Goal: Transaction & Acquisition: Purchase product/service

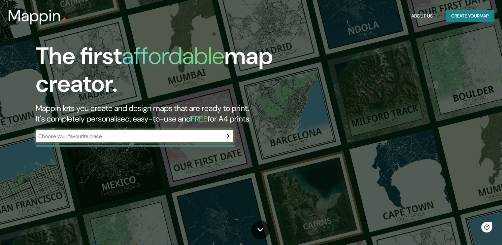
click at [120, 137] on input "text" at bounding box center [128, 136] width 185 height 8
type input "[GEOGRAPHIC_DATA]"
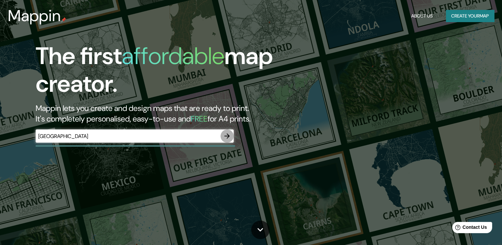
click at [229, 136] on icon "button" at bounding box center [226, 135] width 5 height 5
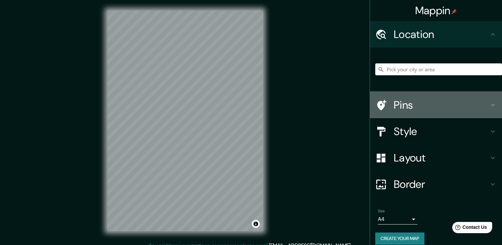
click at [402, 107] on h4 "Pins" at bounding box center [440, 104] width 95 height 13
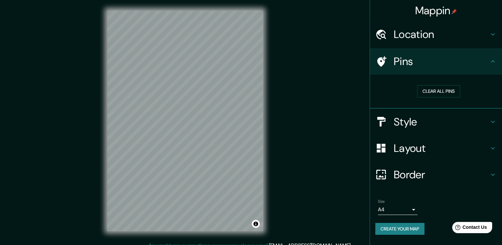
click at [406, 63] on h4 "Pins" at bounding box center [440, 61] width 95 height 13
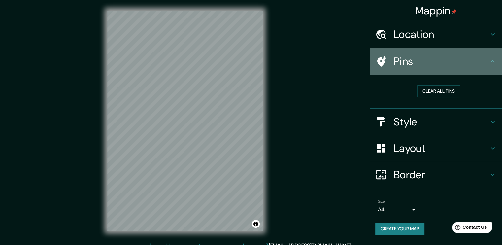
click at [454, 53] on div "Pins" at bounding box center [436, 61] width 132 height 26
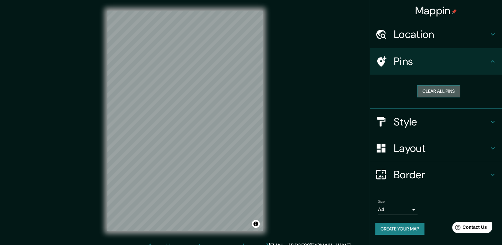
click at [444, 93] on button "Clear all pins" at bounding box center [438, 91] width 43 height 12
click at [471, 34] on h4 "Location" at bounding box center [440, 34] width 95 height 13
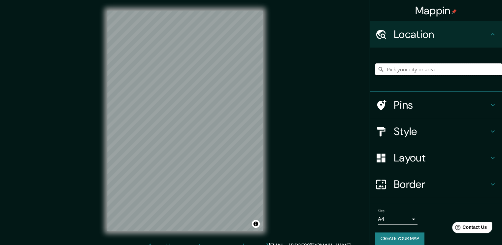
click at [421, 68] on input "Pick your city or area" at bounding box center [438, 69] width 127 height 12
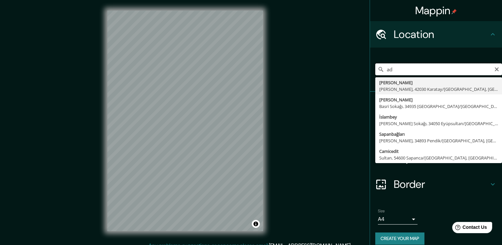
type input "a"
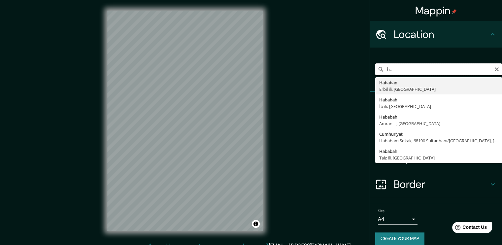
type input "h"
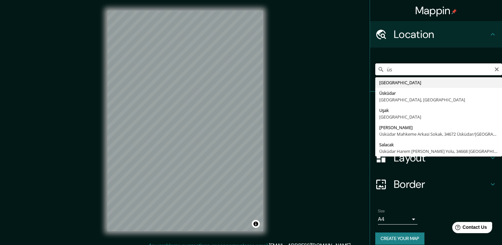
type input "ü"
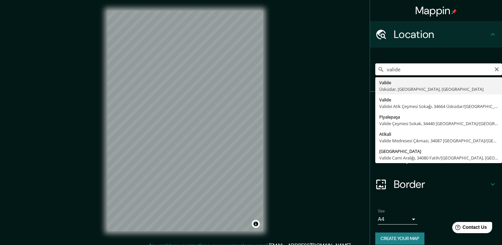
type input "Valide, Üsküdar, İstanbul, Türkiye"
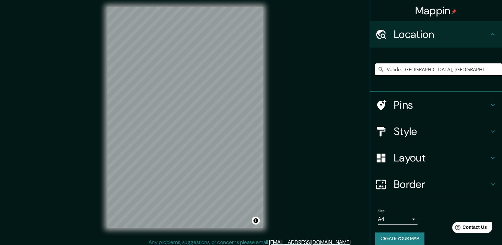
scroll to position [7, 0]
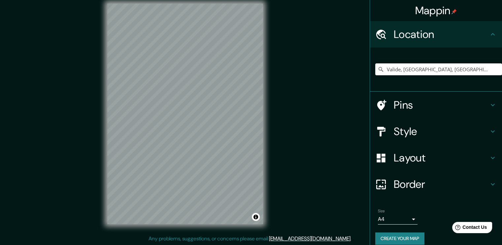
click at [457, 159] on h4 "Layout" at bounding box center [440, 157] width 95 height 13
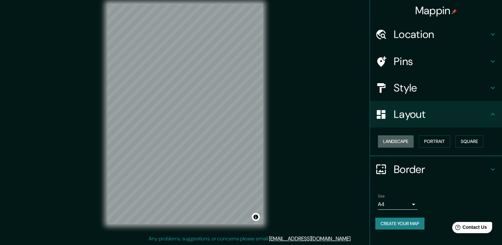
click at [399, 140] on button "Landscape" at bounding box center [396, 141] width 36 height 12
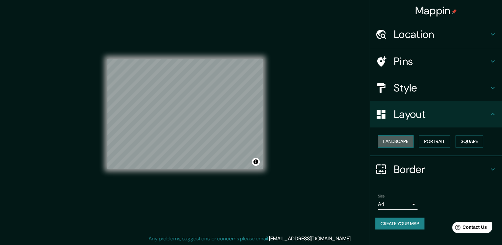
click at [399, 140] on button "Landscape" at bounding box center [396, 141] width 36 height 12
click at [440, 138] on button "Portrait" at bounding box center [433, 141] width 31 height 12
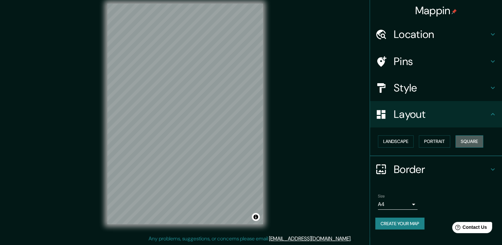
click at [470, 138] on button "Square" at bounding box center [469, 141] width 28 height 12
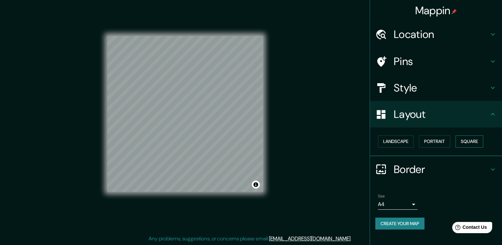
click at [469, 139] on button "Square" at bounding box center [469, 141] width 28 height 12
click at [435, 142] on button "Portrait" at bounding box center [433, 141] width 31 height 12
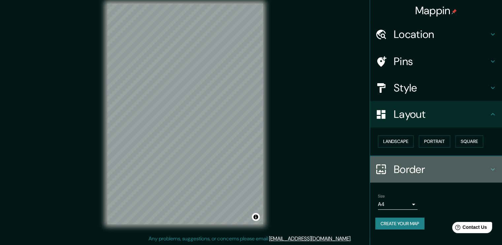
click at [415, 168] on h4 "Border" at bounding box center [440, 169] width 95 height 13
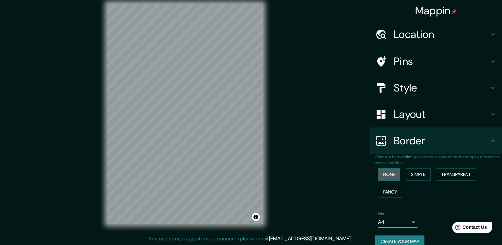
click at [389, 176] on button "None" at bounding box center [389, 174] width 22 height 12
click at [405, 173] on button "Simple" at bounding box center [417, 174] width 25 height 12
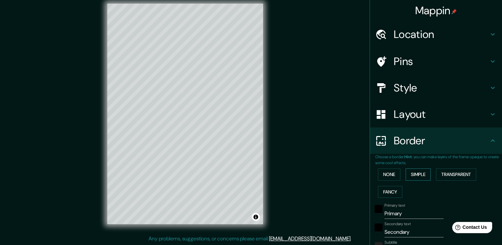
click at [409, 172] on button "Simple" at bounding box center [417, 174] width 25 height 12
type input "189"
type input "38"
click at [457, 171] on button "Transparent" at bounding box center [456, 174] width 40 height 12
click at [385, 187] on button "Fancy" at bounding box center [390, 192] width 24 height 12
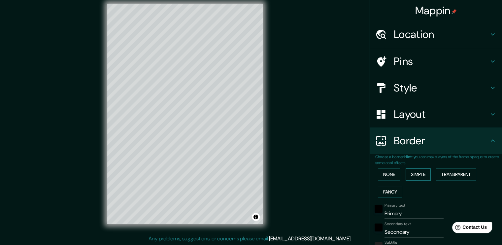
click at [417, 173] on button "Simple" at bounding box center [417, 174] width 25 height 12
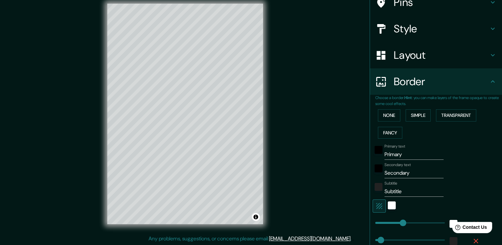
scroll to position [99, 0]
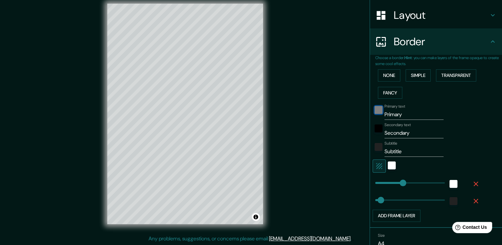
click at [374, 110] on div "black" at bounding box center [378, 110] width 8 height 8
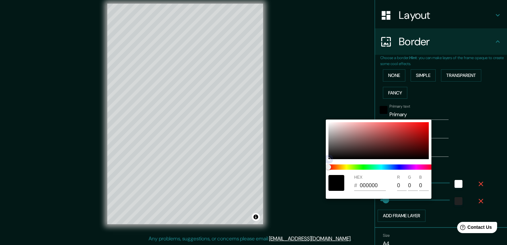
type input "189"
type input "38"
type input "AE3E3E"
type input "174"
type input "62"
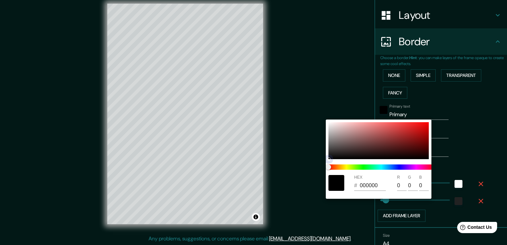
type input "62"
type input "189"
type input "38"
type input "D23131"
type input "210"
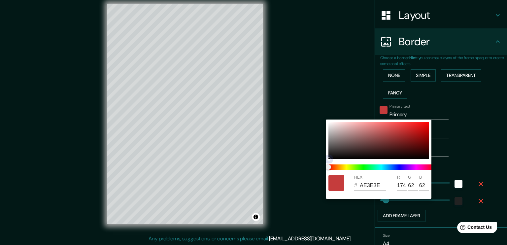
type input "49"
type input "189"
type input "38"
type input "CC2323"
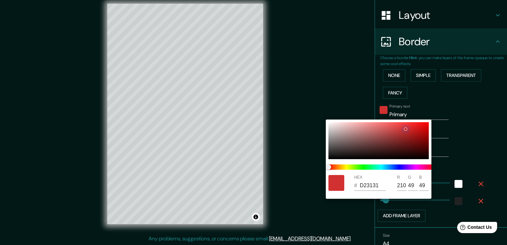
type input "204"
type input "35"
type input "189"
type input "38"
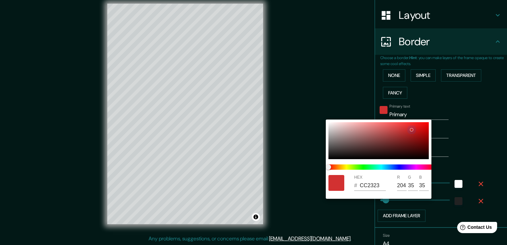
type input "CC2222"
type input "34"
type input "189"
type input "38"
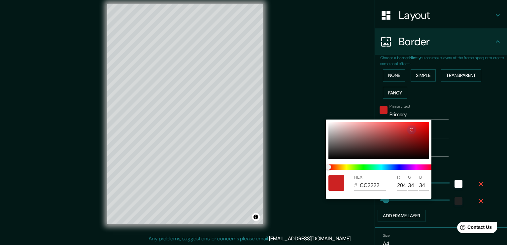
type input "CC2121"
type input "33"
type input "189"
type input "38"
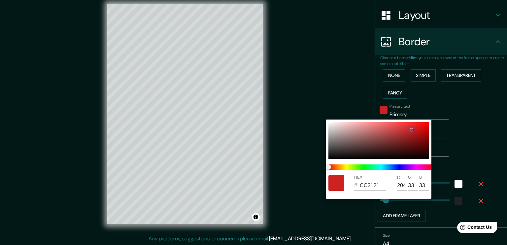
type input "CE1D1D"
type input "206"
type input "29"
type input "189"
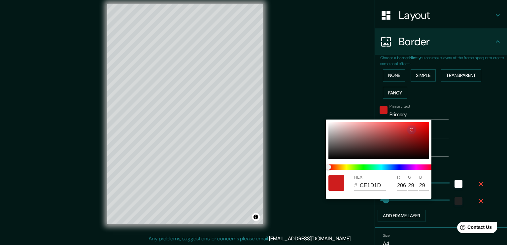
type input "38"
type input "D51A1A"
type input "213"
type input "26"
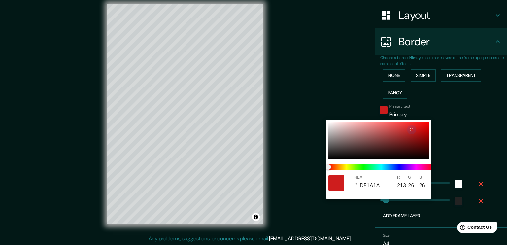
type input "189"
type input "38"
type input "DC1919"
type input "220"
type input "25"
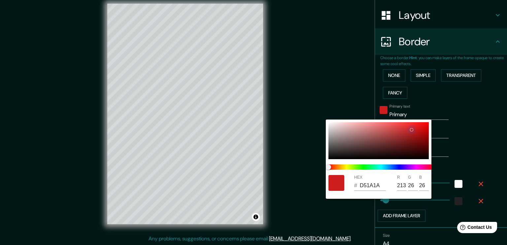
type input "25"
type input "189"
type input "38"
type input "9E2828"
type input "158"
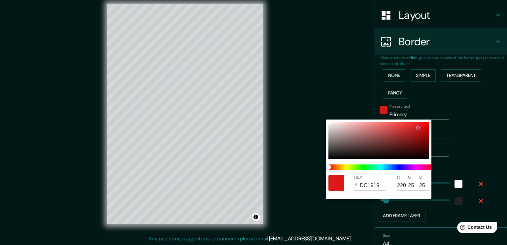
type input "40"
type input "189"
type input "38"
type input "922929"
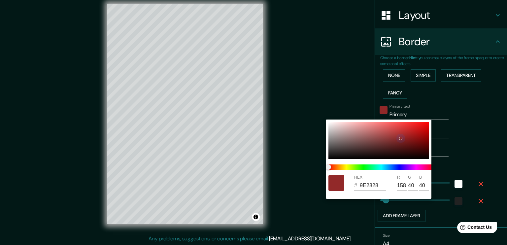
type input "146"
type input "41"
type input "189"
type input "38"
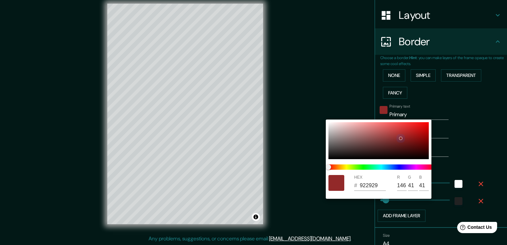
type input "8B2D2D"
type input "139"
type input "45"
type input "189"
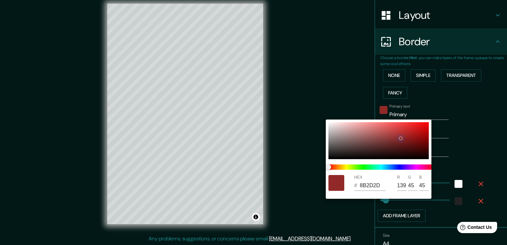
type input "38"
type input "893030"
type input "137"
type input "48"
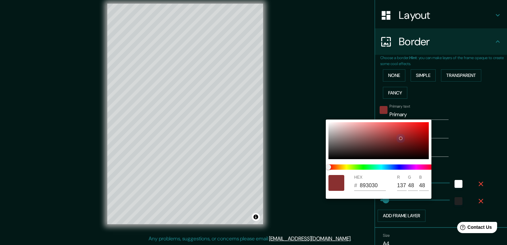
type input "189"
type input "38"
type input "823131"
type input "130"
type input "49"
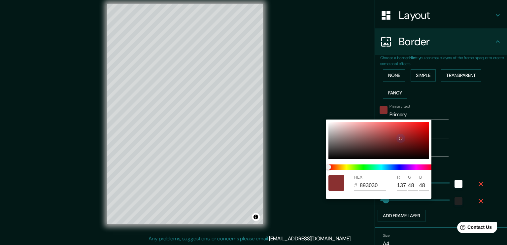
type input "49"
type input "189"
type input "38"
type input "AB3535"
type input "171"
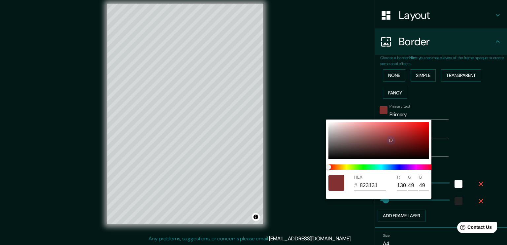
type input "53"
type input "189"
type input "38"
type input "BE2626"
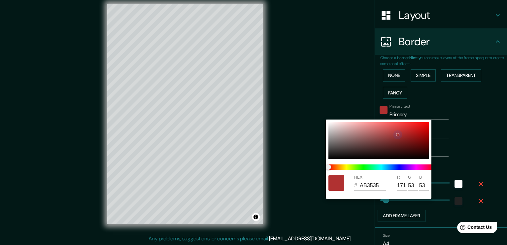
type input "190"
type input "38"
type input "189"
type input "38"
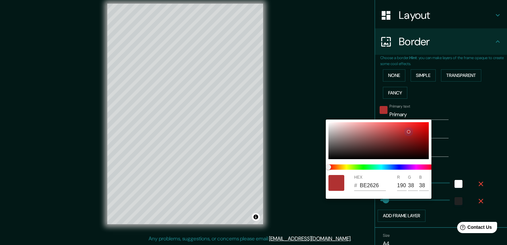
type input "CC1717"
type input "204"
type input "23"
drag, startPoint x: 372, startPoint y: 138, endPoint x: 433, endPoint y: 101, distance: 71.0
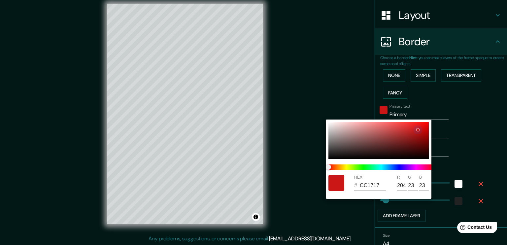
click at [439, 95] on div "HEX # CC1717 R 204 G 23 B 23" at bounding box center [253, 122] width 507 height 245
type input "189"
type input "38"
type input "EC0707"
type input "236"
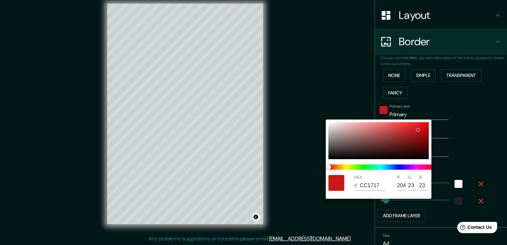
type input "7"
drag, startPoint x: 417, startPoint y: 130, endPoint x: 431, endPoint y: 114, distance: 21.0
click at [431, 114] on div "HEX # EC0707 R 236 G 7 B 7" at bounding box center [253, 122] width 507 height 245
click at [446, 150] on div at bounding box center [253, 122] width 507 height 245
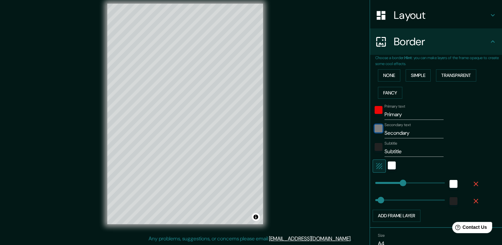
click at [375, 128] on div "black" at bounding box center [378, 128] width 8 height 8
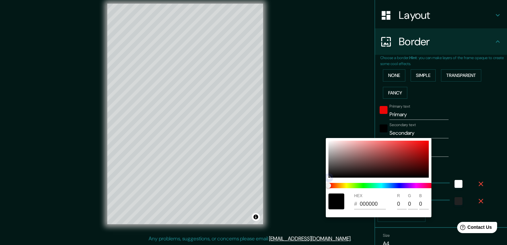
type input "189"
type input "38"
type input "DE0C0C"
type input "222"
type input "12"
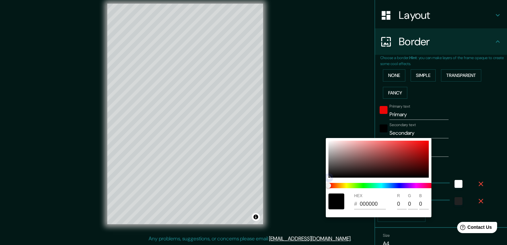
type input "12"
drag, startPoint x: 379, startPoint y: 156, endPoint x: 453, endPoint y: 113, distance: 86.3
click at [453, 114] on div "HEX # DE0C0C R 222 G 12 B 12" at bounding box center [253, 122] width 507 height 245
type input "189"
type input "38"
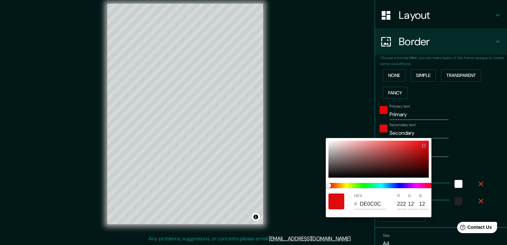
type input "F50606"
type input "245"
type input "6"
drag, startPoint x: 420, startPoint y: 146, endPoint x: 435, endPoint y: 133, distance: 20.6
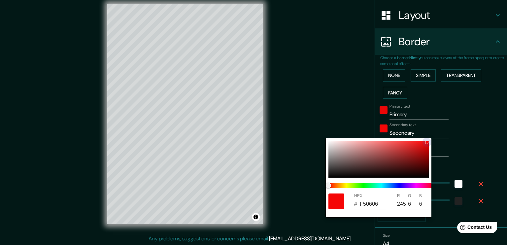
click at [435, 133] on div "HEX # F50606 R 245 G 6 B 6" at bounding box center [253, 122] width 507 height 245
click at [464, 127] on div at bounding box center [253, 122] width 507 height 245
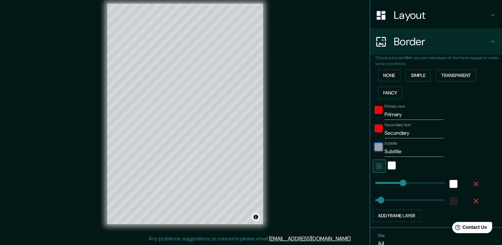
click at [374, 143] on div "color-222222" at bounding box center [378, 147] width 8 height 8
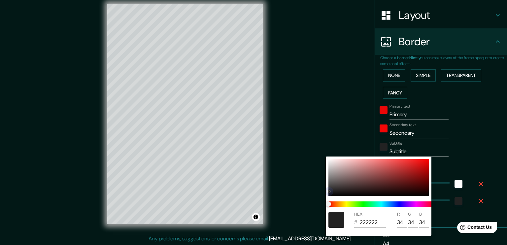
drag, startPoint x: 390, startPoint y: 167, endPoint x: 414, endPoint y: 162, distance: 23.8
click at [413, 162] on div at bounding box center [378, 177] width 100 height 37
type input "189"
type input "38"
type input "E72424"
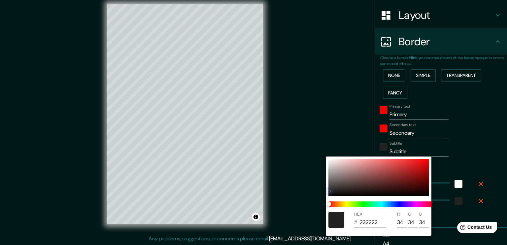
type input "231"
type input "36"
type input "189"
type input "38"
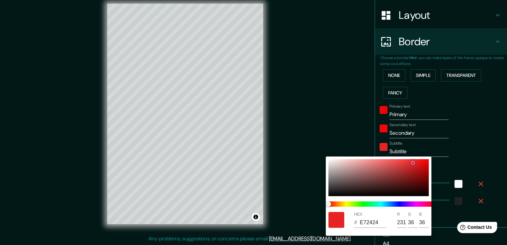
type input "FC0909"
type input "252"
type input "9"
type input "189"
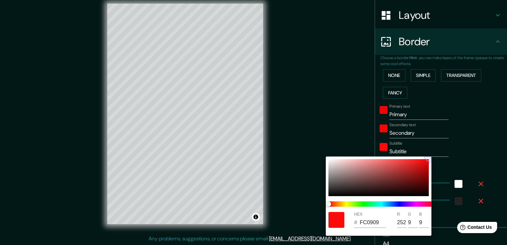
type input "38"
type input "FE0303"
type input "254"
type input "3"
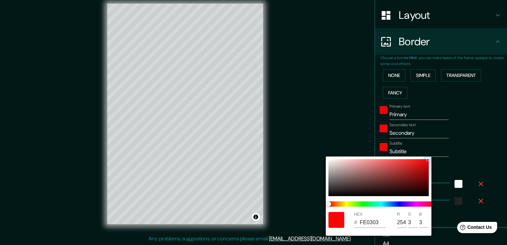
drag, startPoint x: 429, startPoint y: 159, endPoint x: 434, endPoint y: 155, distance: 5.9
click at [434, 155] on div "HEX # FE0303 R 254 G 3 B 3" at bounding box center [253, 122] width 507 height 245
type input "189"
type input "38"
type input "03FFF2"
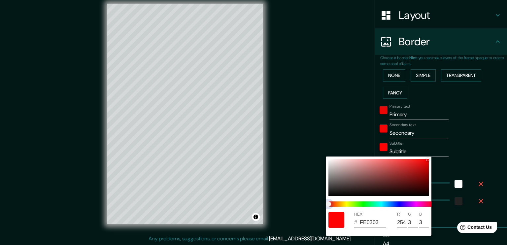
type input "3"
type input "255"
type input "242"
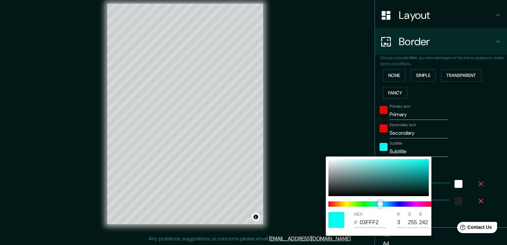
drag, startPoint x: 385, startPoint y: 203, endPoint x: 380, endPoint y: 203, distance: 5.0
click at [380, 203] on span at bounding box center [381, 203] width 106 height 5
type input "189"
type input "38"
type input "06F9ED"
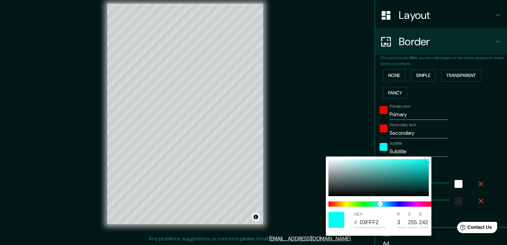
type input "6"
type input "249"
type input "237"
drag, startPoint x: 411, startPoint y: 169, endPoint x: 439, endPoint y: 161, distance: 29.4
click at [439, 161] on div "HEX # 06F9ED R 6 G 249 B 237" at bounding box center [253, 122] width 507 height 245
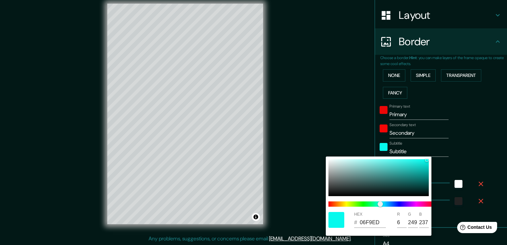
click at [377, 129] on div at bounding box center [253, 122] width 507 height 245
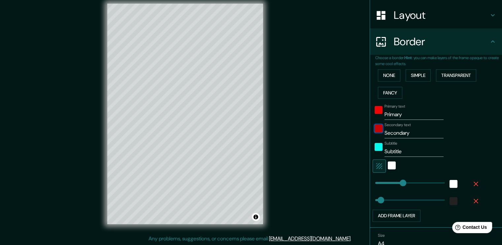
click at [374, 128] on div "color-F50606" at bounding box center [378, 128] width 8 height 8
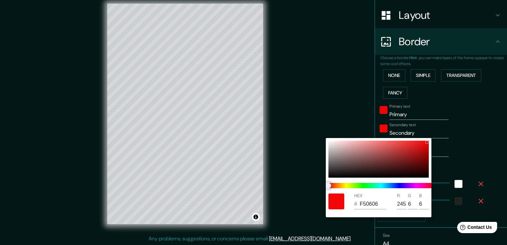
type input "189"
type input "38"
type input "05D1F5"
type input "5"
type input "209"
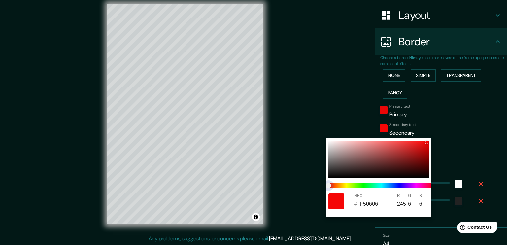
type input "245"
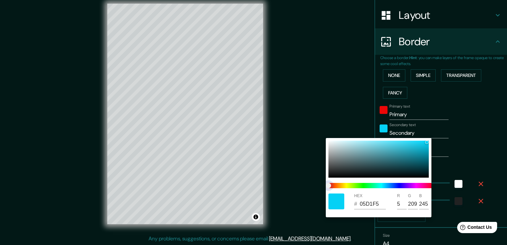
type input "189"
type input "38"
type input "05B9F5"
type input "185"
type input "189"
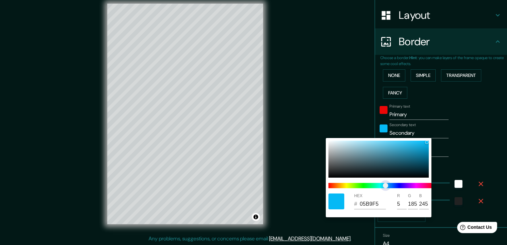
type input "38"
type input "05F1F5"
type input "241"
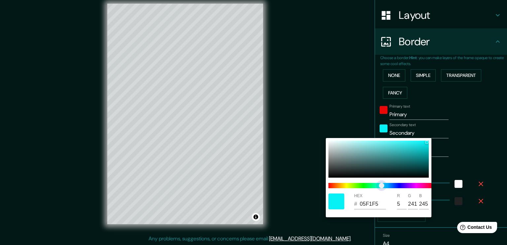
click at [381, 183] on span at bounding box center [381, 185] width 106 height 5
type input "189"
type input "38"
type input "1C9597"
type input "28"
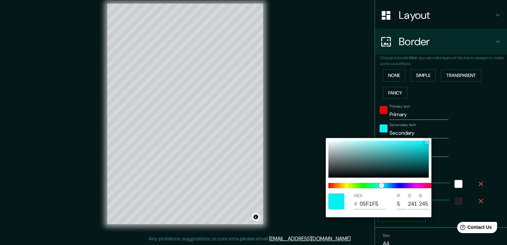
type input "149"
type input "151"
type input "189"
type input "38"
type input "0EF6F9"
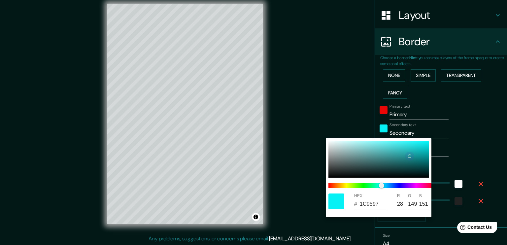
type input "14"
type input "246"
type input "249"
drag, startPoint x: 410, startPoint y: 155, endPoint x: 439, endPoint y: 132, distance: 37.3
click at [439, 132] on div "HEX # 0EF6F9 R 14 G 246 B 249" at bounding box center [253, 122] width 507 height 245
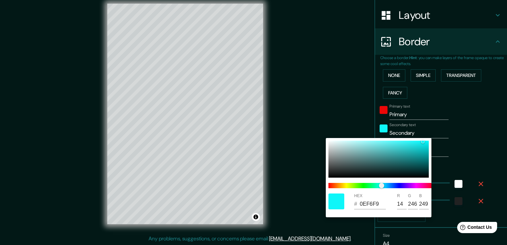
click at [458, 144] on div at bounding box center [253, 122] width 507 height 245
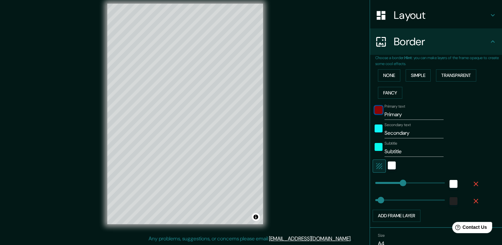
click at [376, 111] on div "color-EC0707" at bounding box center [378, 110] width 8 height 8
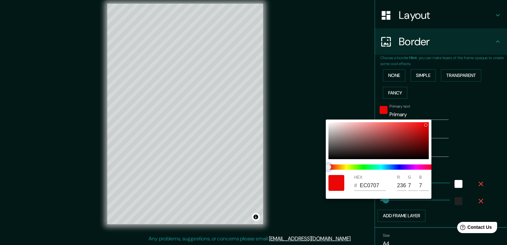
type input "189"
type input "38"
type input "07EDED"
type input "7"
type input "237"
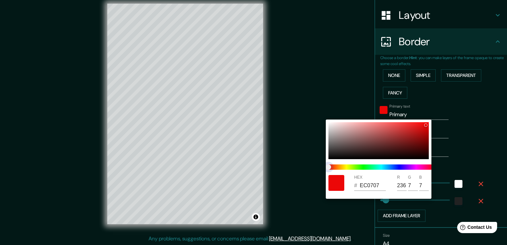
type input "237"
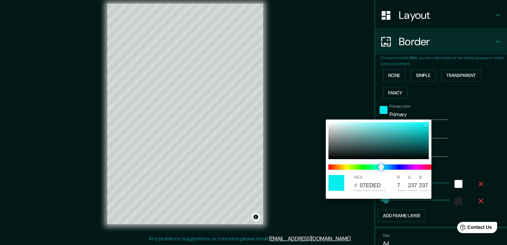
click at [381, 166] on span at bounding box center [381, 166] width 106 height 5
type input "189"
type input "38"
type input "2BC9C9"
type input "43"
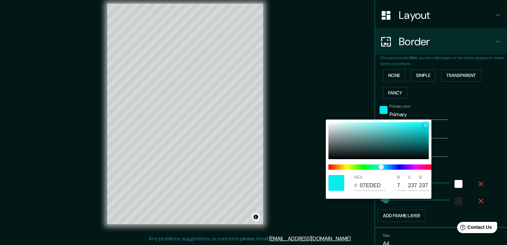
type input "201"
click at [407, 130] on div at bounding box center [378, 140] width 100 height 37
type input "189"
type input "38"
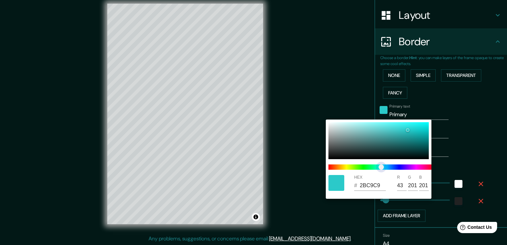
type input "189"
type input "38"
type input "2A97C9"
type input "42"
type input "151"
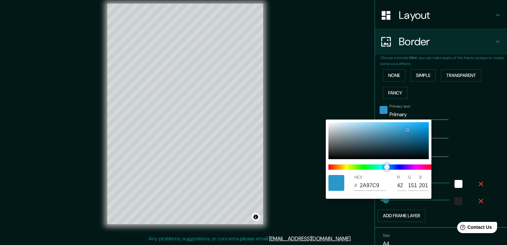
type input "189"
type input "38"
type input "2A9AC9"
type input "154"
type input "189"
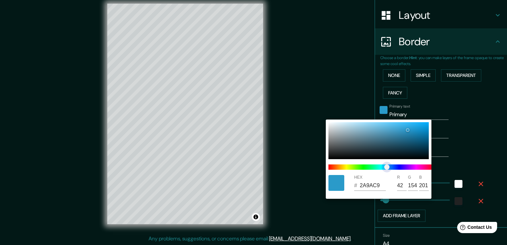
type input "38"
click at [384, 166] on span "color slider" at bounding box center [385, 166] width 5 height 5
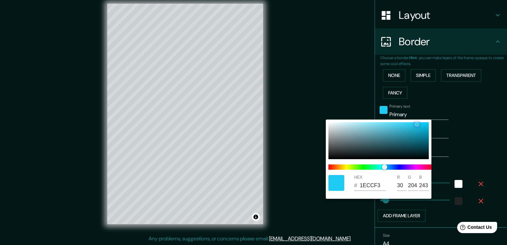
drag, startPoint x: 409, startPoint y: 134, endPoint x: 410, endPoint y: 143, distance: 9.3
click at [420, 119] on div "HEX # 1ECCF3 R 30 G 204 B 243" at bounding box center [378, 158] width 106 height 79
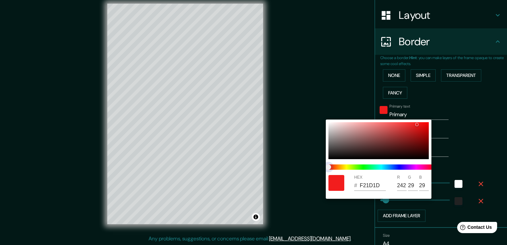
drag, startPoint x: 409, startPoint y: 166, endPoint x: 315, endPoint y: 169, distance: 93.4
click at [315, 169] on div "HEX # F21D1D R 242 G 29 B 29" at bounding box center [253, 122] width 507 height 245
drag, startPoint x: 414, startPoint y: 140, endPoint x: 436, endPoint y: 107, distance: 39.9
click at [436, 107] on div "HEX # C50303 R 197 G 3 B 3" at bounding box center [253, 122] width 507 height 245
click at [456, 108] on div at bounding box center [253, 122] width 507 height 245
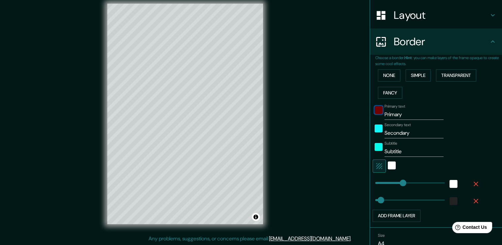
click at [376, 110] on div "color-C50303" at bounding box center [378, 110] width 8 height 8
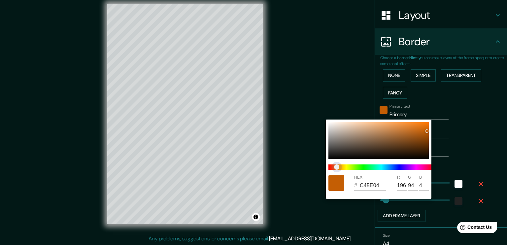
click at [336, 168] on span at bounding box center [381, 166] width 106 height 5
drag, startPoint x: 409, startPoint y: 133, endPoint x: 397, endPoint y: 117, distance: 20.1
click at [397, 117] on div "HEX # FFA04D R 255 G 160 B 77" at bounding box center [253, 122] width 507 height 245
drag, startPoint x: 397, startPoint y: 117, endPoint x: 359, endPoint y: 125, distance: 38.8
click at [359, 125] on div "HEX # ECC5A3 R 236 G 197 B 163" at bounding box center [253, 122] width 507 height 245
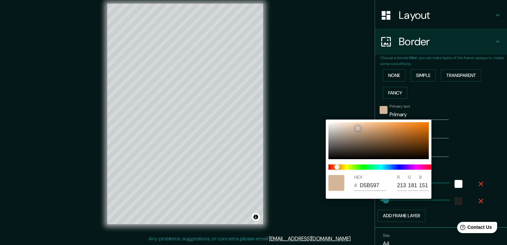
click at [357, 128] on div at bounding box center [378, 140] width 100 height 37
drag, startPoint x: 396, startPoint y: 185, endPoint x: 429, endPoint y: 185, distance: 33.3
click at [429, 185] on div "HEX # D5B597 R 213 G 181 B 151" at bounding box center [378, 182] width 106 height 21
drag, startPoint x: 425, startPoint y: 169, endPoint x: 424, endPoint y: 173, distance: 3.7
click at [425, 170] on div at bounding box center [380, 167] width 111 height 11
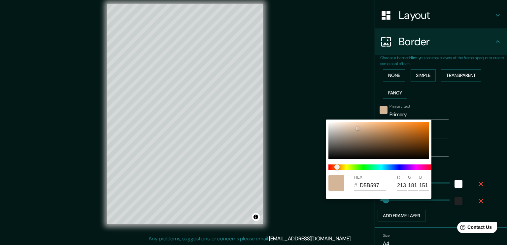
click at [452, 164] on div at bounding box center [253, 122] width 507 height 245
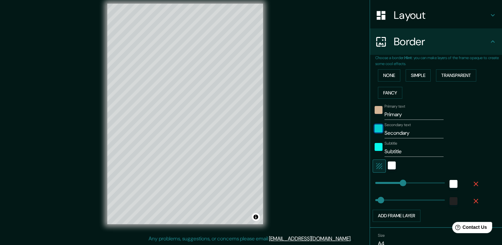
click at [374, 125] on div "color-0EF6F9" at bounding box center [378, 128] width 8 height 8
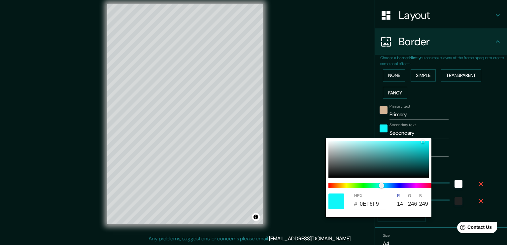
drag, startPoint x: 403, startPoint y: 203, endPoint x: 391, endPoint y: 202, distance: 11.9
click at [391, 202] on div "HEX # 0EF6F9 R 14 G 246 B 249" at bounding box center [378, 201] width 106 height 21
drag, startPoint x: 415, startPoint y: 203, endPoint x: 402, endPoint y: 202, distance: 12.9
click at [402, 202] on div "R 213 G 246 B 249" at bounding box center [413, 201] width 33 height 16
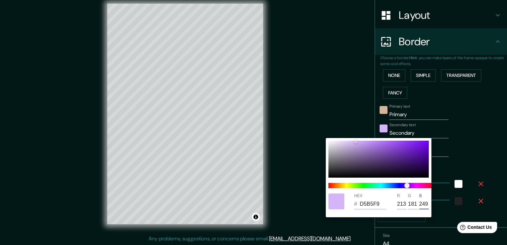
drag, startPoint x: 428, startPoint y: 203, endPoint x: 418, endPoint y: 202, distance: 9.7
click at [420, 203] on input "249" at bounding box center [424, 204] width 10 height 11
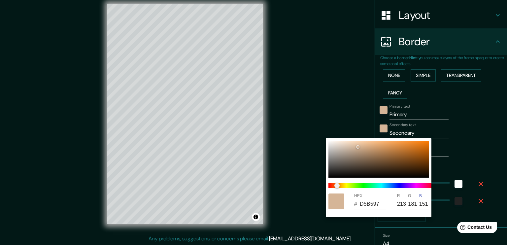
click at [462, 134] on div at bounding box center [253, 122] width 507 height 245
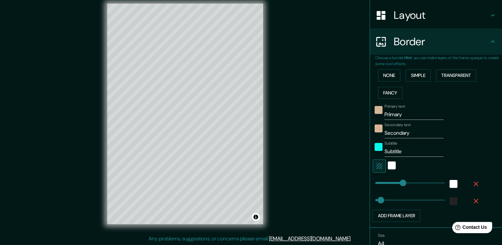
click at [372, 150] on div at bounding box center [378, 149] width 12 height 16
click at [374, 149] on div "color-06F9ED" at bounding box center [378, 147] width 8 height 8
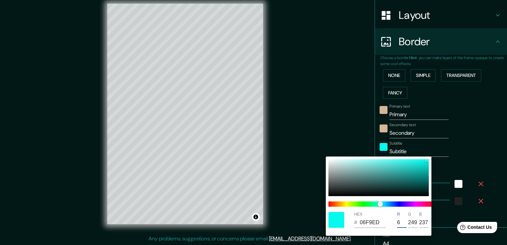
drag, startPoint x: 403, startPoint y: 220, endPoint x: 392, endPoint y: 222, distance: 10.6
click at [392, 222] on div "HEX # 06F9ED R 6 G 249 B 237" at bounding box center [378, 219] width 106 height 21
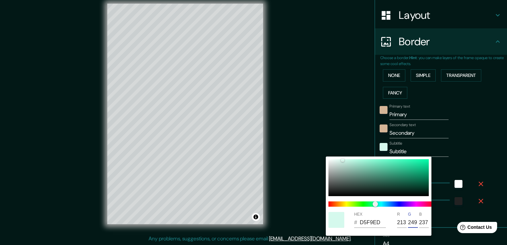
drag, startPoint x: 417, startPoint y: 220, endPoint x: 398, endPoint y: 220, distance: 18.5
click at [398, 220] on div "R 213 G 249 B 237" at bounding box center [413, 220] width 33 height 16
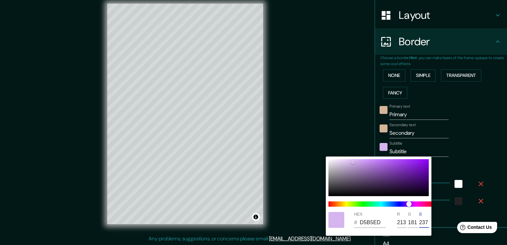
drag, startPoint x: 427, startPoint y: 223, endPoint x: 407, endPoint y: 221, distance: 20.5
click at [407, 221] on div "R 213 G 181 B 237" at bounding box center [413, 220] width 33 height 16
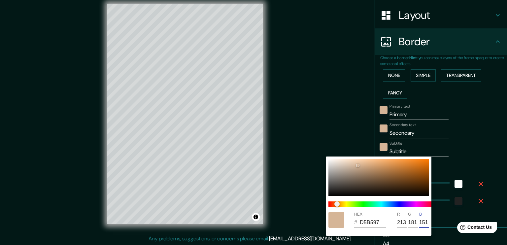
click at [473, 160] on div at bounding box center [253, 122] width 507 height 245
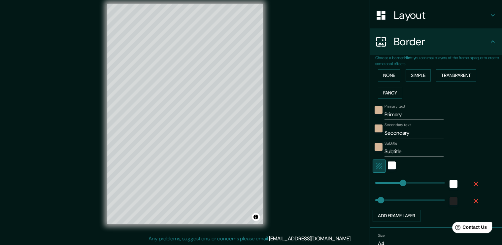
click at [375, 166] on icon "button" at bounding box center [379, 166] width 8 height 8
click at [376, 166] on icon "button" at bounding box center [379, 166] width 6 height 6
drag, startPoint x: 397, startPoint y: 181, endPoint x: 417, endPoint y: 181, distance: 20.1
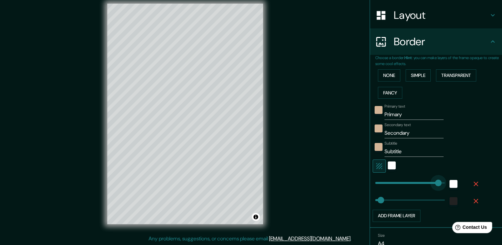
drag, startPoint x: 415, startPoint y: 180, endPoint x: 439, endPoint y: 175, distance: 23.9
drag, startPoint x: 436, startPoint y: 182, endPoint x: 391, endPoint y: 184, distance: 44.6
drag, startPoint x: 392, startPoint y: 183, endPoint x: 388, endPoint y: 183, distance: 4.0
drag, startPoint x: 389, startPoint y: 182, endPoint x: 396, endPoint y: 183, distance: 7.0
drag, startPoint x: 376, startPoint y: 199, endPoint x: 394, endPoint y: 199, distance: 17.8
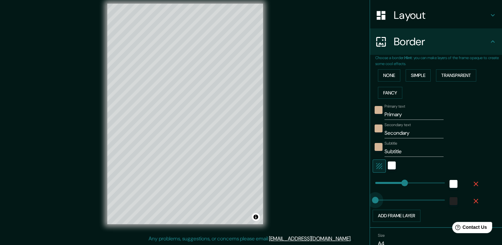
drag, startPoint x: 394, startPoint y: 199, endPoint x: 366, endPoint y: 200, distance: 28.1
drag, startPoint x: 368, startPoint y: 199, endPoint x: 373, endPoint y: 200, distance: 4.3
drag, startPoint x: 373, startPoint y: 199, endPoint x: 401, endPoint y: 197, distance: 28.4
drag, startPoint x: 402, startPoint y: 197, endPoint x: 383, endPoint y: 198, distance: 19.1
drag, startPoint x: 383, startPoint y: 198, endPoint x: 372, endPoint y: 199, distance: 10.6
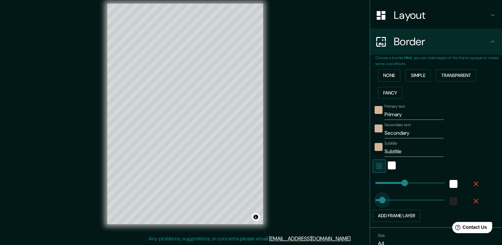
drag, startPoint x: 373, startPoint y: 199, endPoint x: 377, endPoint y: 199, distance: 4.3
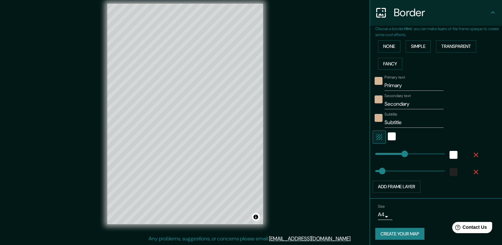
scroll to position [129, 0]
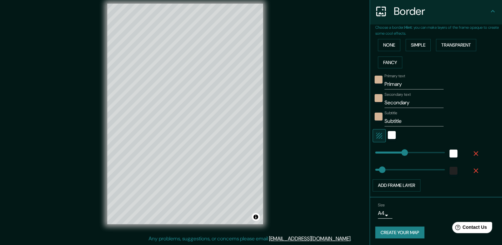
click at [380, 214] on body "Mappin Location Valide, Üsküdar, İstanbul, Türkiye Pins Style Layout Border Cho…" at bounding box center [251, 115] width 502 height 245
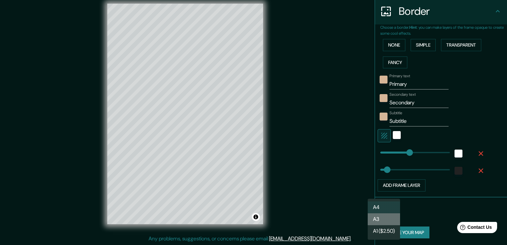
click at [389, 219] on li "A3" at bounding box center [383, 219] width 32 height 12
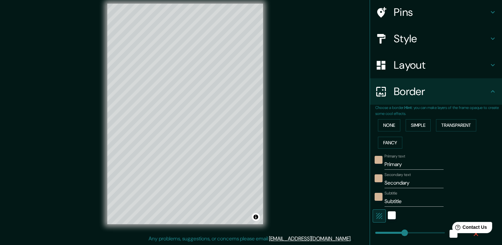
scroll to position [0, 0]
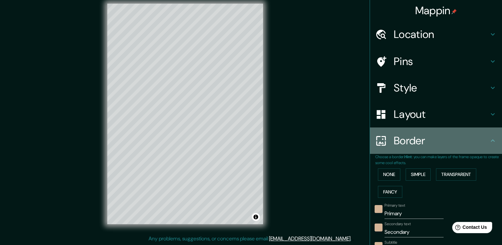
click at [413, 138] on h4 "Border" at bounding box center [440, 140] width 95 height 13
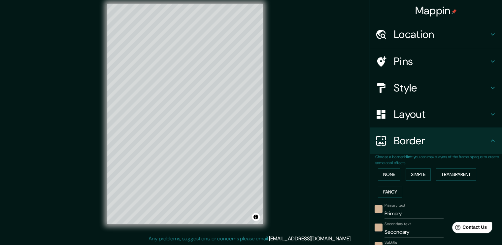
click at [421, 84] on h4 "Style" at bounding box center [440, 87] width 95 height 13
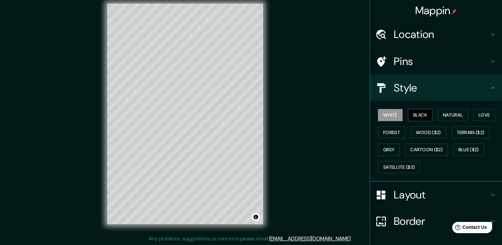
click at [418, 117] on button "Black" at bounding box center [420, 115] width 25 height 12
click at [439, 114] on button "Natural" at bounding box center [452, 115] width 30 height 12
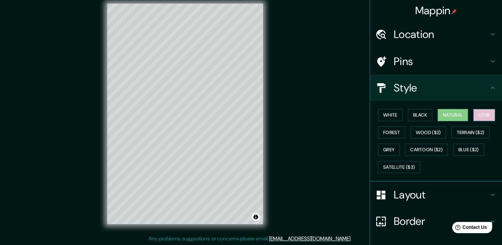
click at [474, 117] on button "Love" at bounding box center [484, 115] width 22 height 12
click at [395, 133] on button "Forest" at bounding box center [391, 132] width 27 height 12
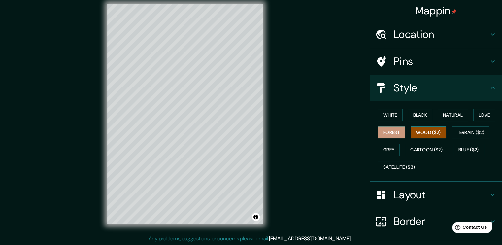
click at [420, 133] on button "Wood ($2)" at bounding box center [428, 132] width 36 height 12
click at [461, 131] on button "Terrain ($2)" at bounding box center [470, 132] width 38 height 12
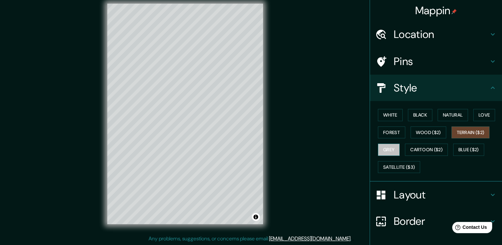
click at [383, 149] on button "Grey" at bounding box center [389, 149] width 22 height 12
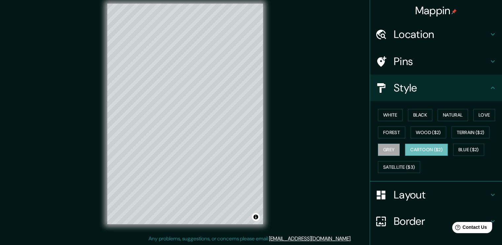
click at [415, 149] on button "Cartoon ($2)" at bounding box center [426, 149] width 43 height 12
click at [457, 150] on button "Blue ($2)" at bounding box center [468, 149] width 31 height 12
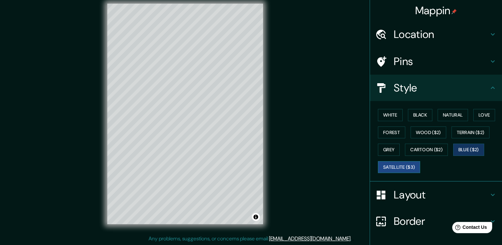
click at [405, 165] on button "Satellite ($3)" at bounding box center [399, 167] width 42 height 12
click at [430, 132] on button "Wood ($2)" at bounding box center [428, 132] width 36 height 12
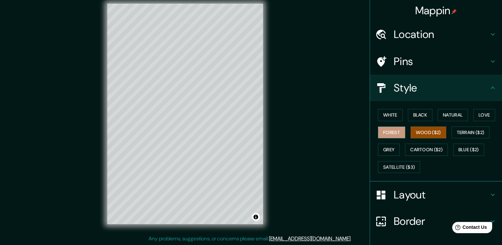
click at [381, 132] on button "Forest" at bounding box center [391, 132] width 27 height 12
click at [412, 115] on button "Black" at bounding box center [420, 115] width 25 height 12
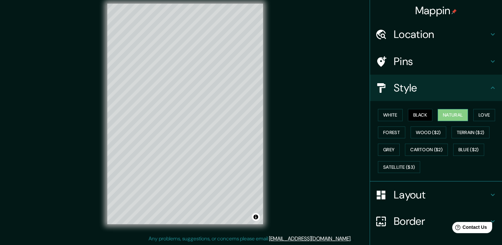
click at [452, 109] on button "Natural" at bounding box center [452, 115] width 30 height 12
click at [482, 113] on button "Love" at bounding box center [484, 115] width 22 height 12
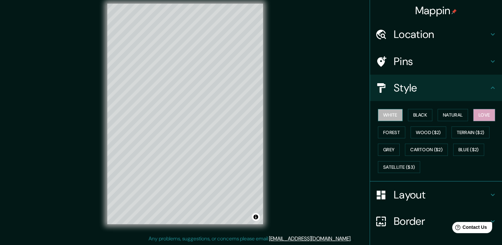
click at [392, 117] on button "White" at bounding box center [390, 115] width 25 height 12
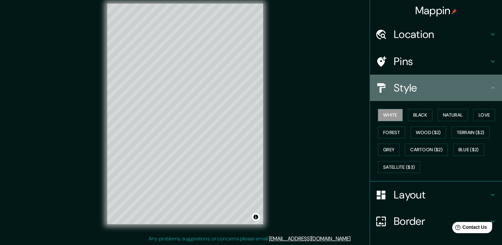
click at [423, 88] on h4 "Style" at bounding box center [440, 87] width 95 height 13
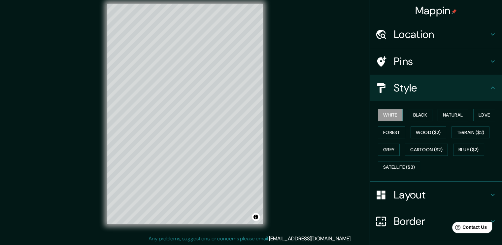
click at [491, 90] on div "Style" at bounding box center [436, 88] width 132 height 26
click at [412, 189] on h4 "Layout" at bounding box center [440, 194] width 95 height 13
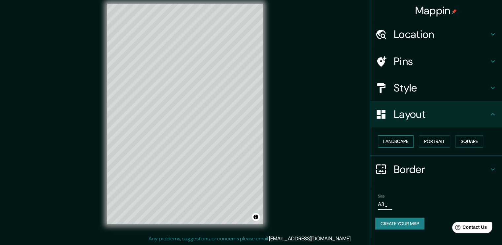
click at [398, 139] on button "Landscape" at bounding box center [396, 141] width 36 height 12
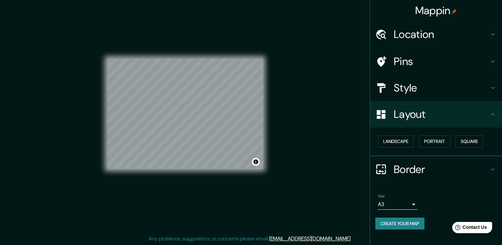
click at [309, 128] on div "Mappin Location Valide, Üsküdar, İstanbul, Türkiye Pins Style Layout Landscape …" at bounding box center [251, 119] width 502 height 252
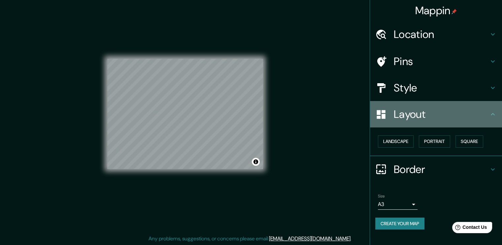
click at [432, 117] on h4 "Layout" at bounding box center [440, 114] width 95 height 13
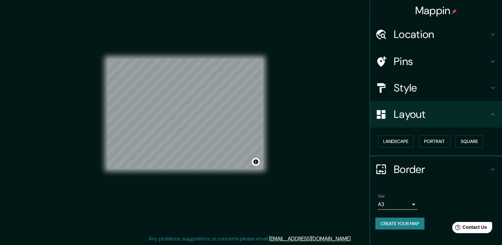
click at [410, 171] on h4 "Border" at bounding box center [440, 169] width 95 height 13
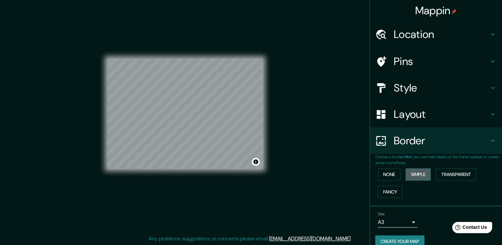
click at [416, 172] on button "Simple" at bounding box center [417, 174] width 25 height 12
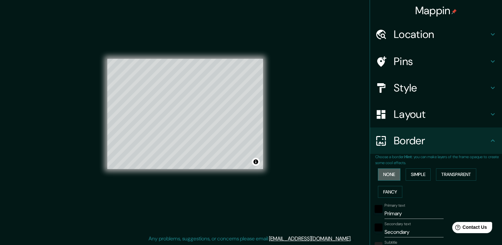
drag, startPoint x: 385, startPoint y: 173, endPoint x: 391, endPoint y: 173, distance: 5.9
click at [385, 173] on button "None" at bounding box center [389, 174] width 22 height 12
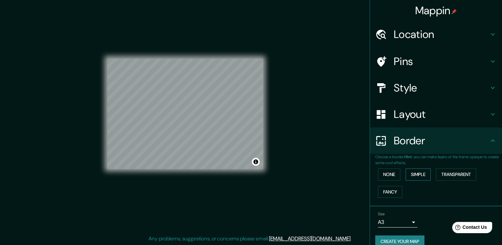
click at [410, 173] on button "Simple" at bounding box center [417, 174] width 25 height 12
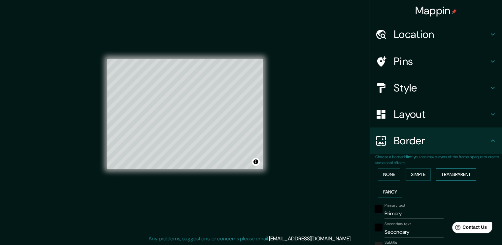
click at [437, 172] on button "Transparent" at bounding box center [456, 174] width 40 height 12
click at [387, 191] on button "Fancy" at bounding box center [390, 192] width 24 height 12
click at [411, 182] on div "None Simple Transparent Fancy" at bounding box center [438, 183] width 127 height 35
click at [418, 178] on button "Simple" at bounding box center [417, 174] width 25 height 12
click at [447, 176] on button "Transparent" at bounding box center [456, 174] width 40 height 12
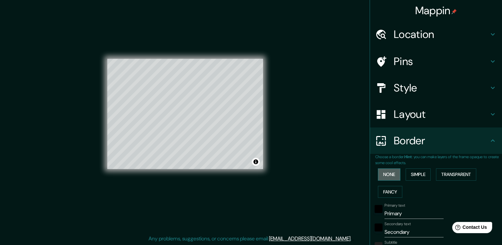
click at [385, 175] on button "None" at bounding box center [389, 174] width 22 height 12
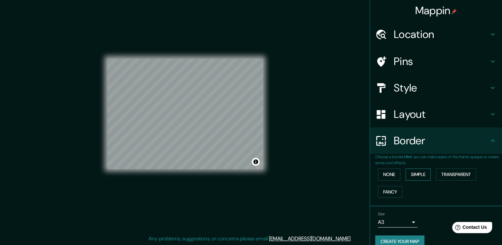
click at [412, 174] on button "Simple" at bounding box center [417, 174] width 25 height 12
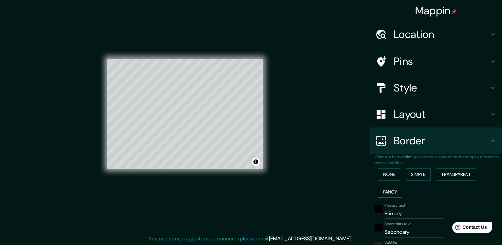
click at [386, 189] on button "Fancy" at bounding box center [390, 192] width 24 height 12
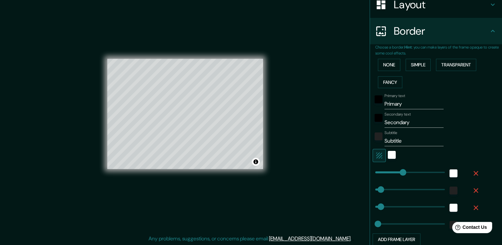
scroll to position [132, 0]
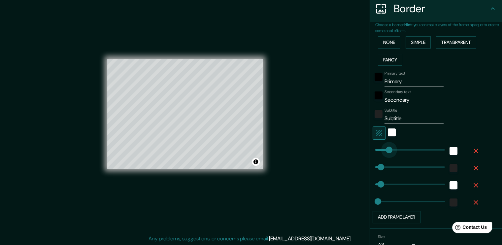
drag, startPoint x: 398, startPoint y: 150, endPoint x: 382, endPoint y: 154, distance: 16.6
drag, startPoint x: 377, startPoint y: 168, endPoint x: 373, endPoint y: 169, distance: 4.2
drag, startPoint x: 377, startPoint y: 183, endPoint x: 373, endPoint y: 185, distance: 4.4
drag, startPoint x: 374, startPoint y: 182, endPoint x: 363, endPoint y: 184, distance: 11.1
drag, startPoint x: 373, startPoint y: 166, endPoint x: 357, endPoint y: 169, distance: 15.5
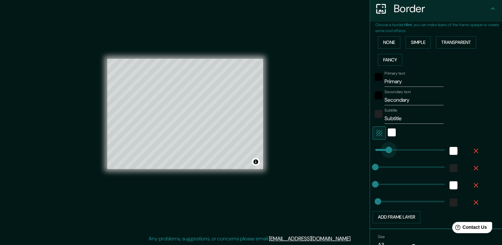
drag, startPoint x: 383, startPoint y: 151, endPoint x: 346, endPoint y: 158, distance: 38.2
drag, startPoint x: 376, startPoint y: 201, endPoint x: 354, endPoint y: 203, distance: 21.9
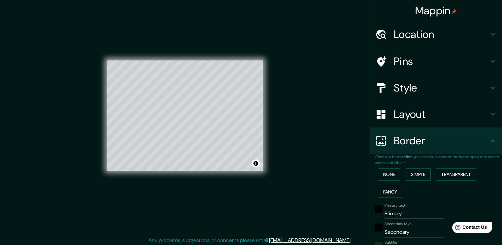
scroll to position [7, 0]
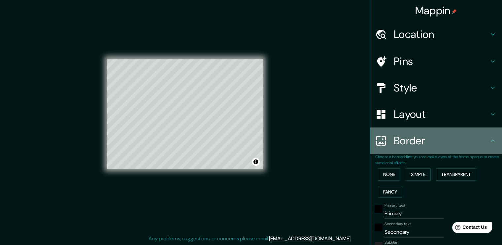
click at [429, 138] on h4 "Border" at bounding box center [440, 140] width 95 height 13
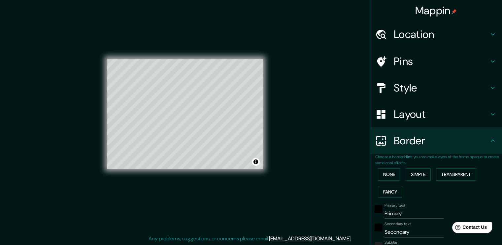
click at [457, 83] on h4 "Style" at bounding box center [440, 87] width 95 height 13
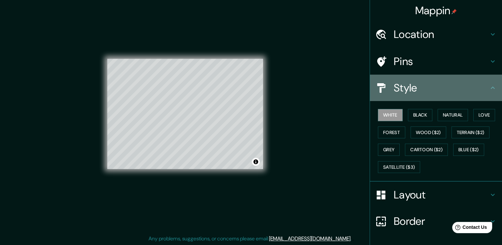
click at [455, 85] on h4 "Style" at bounding box center [440, 87] width 95 height 13
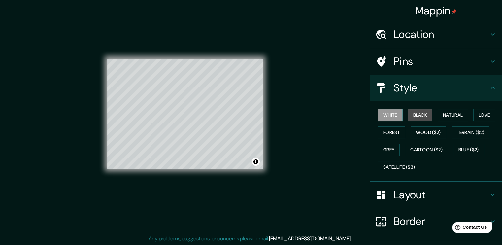
click at [420, 114] on button "Black" at bounding box center [420, 115] width 25 height 12
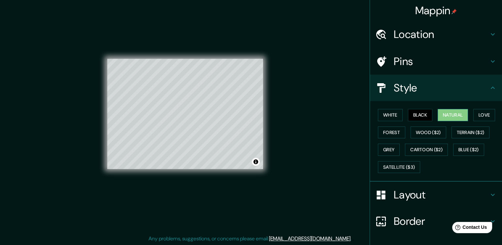
click at [446, 112] on button "Natural" at bounding box center [452, 115] width 30 height 12
click at [473, 116] on button "Love" at bounding box center [484, 115] width 22 height 12
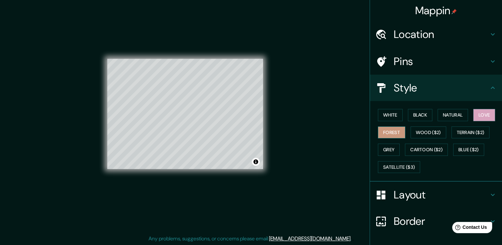
click at [390, 131] on button "Forest" at bounding box center [391, 132] width 27 height 12
click at [383, 145] on button "Grey" at bounding box center [389, 149] width 22 height 12
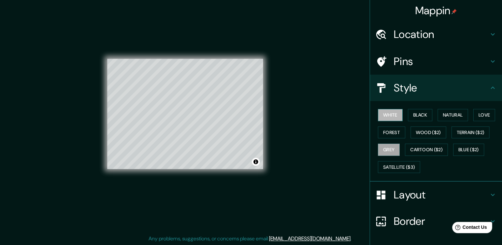
click at [386, 116] on button "White" at bounding box center [390, 115] width 25 height 12
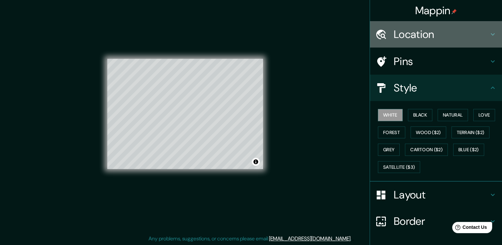
click at [427, 38] on h4 "Location" at bounding box center [440, 34] width 95 height 13
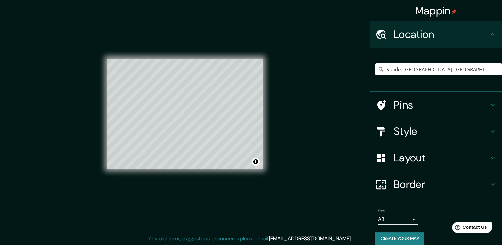
click at [414, 30] on h4 "Location" at bounding box center [440, 34] width 95 height 13
click at [408, 107] on h4 "Pins" at bounding box center [440, 104] width 95 height 13
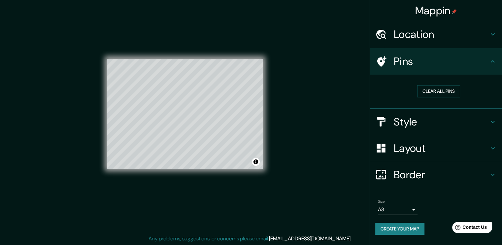
click at [401, 92] on div "Clear all pins" at bounding box center [438, 91] width 116 height 12
drag, startPoint x: 256, startPoint y: 159, endPoint x: 335, endPoint y: 191, distance: 85.4
click at [335, 191] on div "Mappin Location Valide, Üsküdar, İstanbul, Türkiye Pins Clear all pins Style La…" at bounding box center [251, 119] width 502 height 252
click at [417, 229] on button "Create your map" at bounding box center [399, 229] width 49 height 12
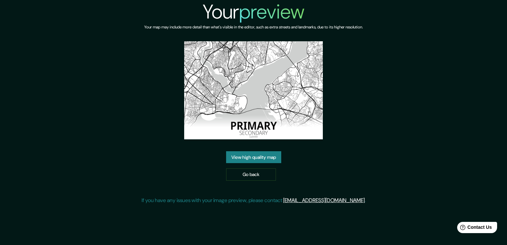
click at [261, 157] on link "View high quality map" at bounding box center [253, 157] width 55 height 12
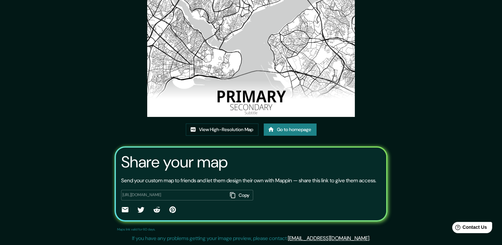
scroll to position [67, 0]
click at [241, 198] on button "Copy" at bounding box center [240, 195] width 26 height 11
click at [288, 125] on link "Go to homepage" at bounding box center [289, 129] width 53 height 12
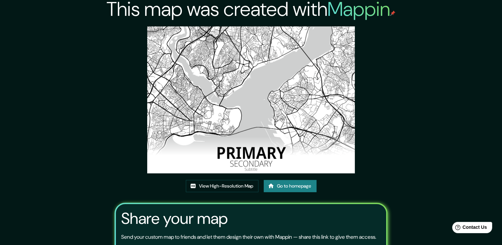
scroll to position [1, 0]
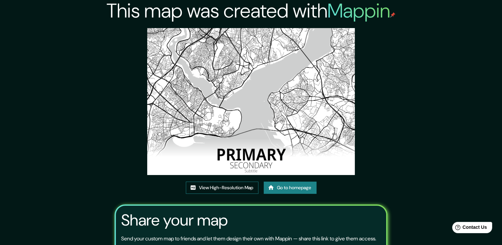
click at [238, 188] on link "View High-Resolution Map" at bounding box center [222, 187] width 73 height 12
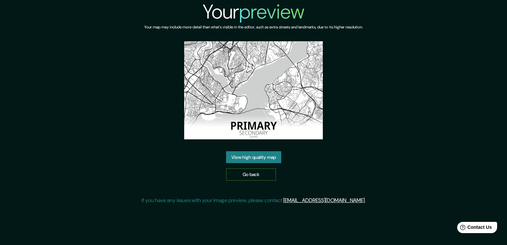
click at [246, 173] on link "Go back" at bounding box center [251, 174] width 50 height 12
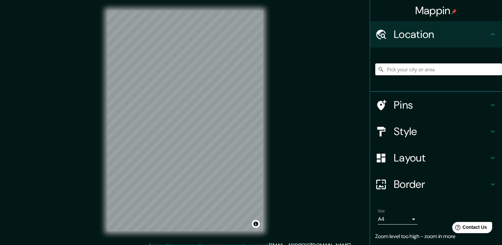
click at [412, 164] on h4 "Layout" at bounding box center [440, 157] width 95 height 13
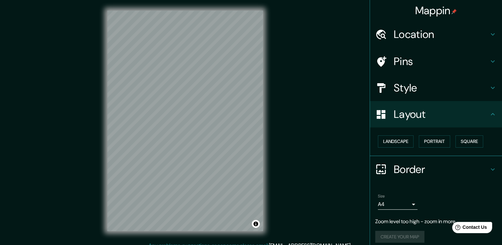
click at [382, 147] on div "Landscape [GEOGRAPHIC_DATA]" at bounding box center [438, 141] width 127 height 17
drag, startPoint x: 391, startPoint y: 141, endPoint x: 384, endPoint y: 141, distance: 6.6
click at [390, 141] on button "Landscape" at bounding box center [396, 141] width 36 height 12
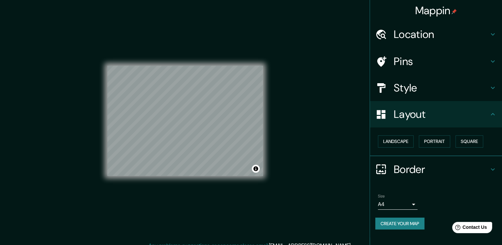
click at [415, 120] on h4 "Layout" at bounding box center [440, 114] width 95 height 13
click at [413, 167] on h4 "Border" at bounding box center [440, 169] width 95 height 13
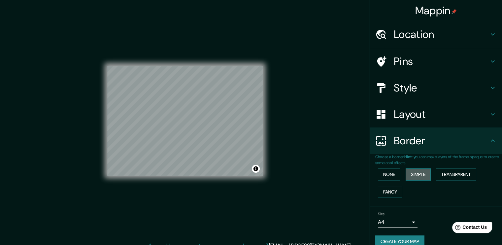
click at [407, 172] on button "Simple" at bounding box center [417, 174] width 25 height 12
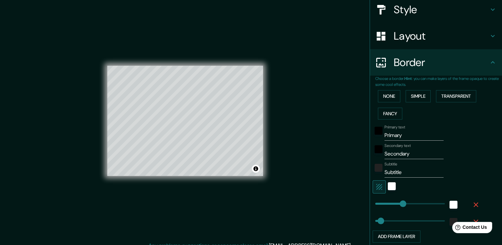
scroll to position [99, 0]
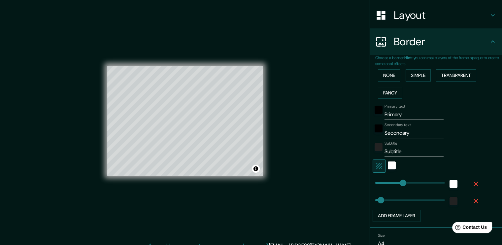
type input "0"
drag, startPoint x: 398, startPoint y: 180, endPoint x: 354, endPoint y: 187, distance: 44.4
type input "0"
drag, startPoint x: 375, startPoint y: 199, endPoint x: 343, endPoint y: 196, distance: 31.8
type input "41"
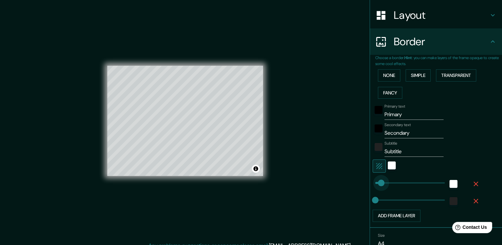
drag, startPoint x: 370, startPoint y: 182, endPoint x: 376, endPoint y: 181, distance: 5.6
type input "84"
drag, startPoint x: 371, startPoint y: 200, endPoint x: 382, endPoint y: 198, distance: 11.4
type input "50"
drag, startPoint x: 384, startPoint y: 196, endPoint x: 377, endPoint y: 198, distance: 6.9
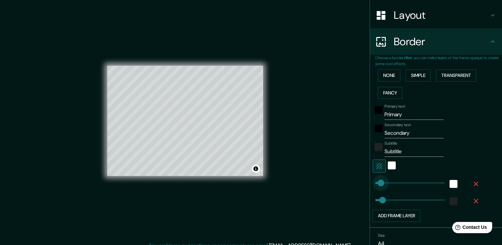
type input "48"
type input "35"
drag, startPoint x: 379, startPoint y: 199, endPoint x: 375, endPoint y: 201, distance: 4.3
type input "23"
type input "77"
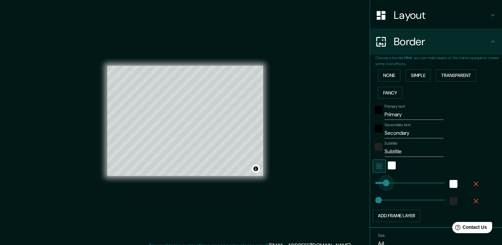
drag, startPoint x: 377, startPoint y: 181, endPoint x: 381, endPoint y: 181, distance: 4.0
type input "108"
drag, startPoint x: 381, startPoint y: 181, endPoint x: 386, endPoint y: 183, distance: 4.9
type input "30"
drag, startPoint x: 384, startPoint y: 182, endPoint x: 374, endPoint y: 184, distance: 9.7
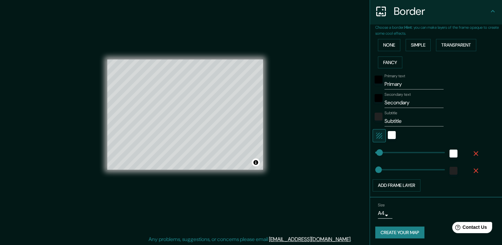
scroll to position [7, 0]
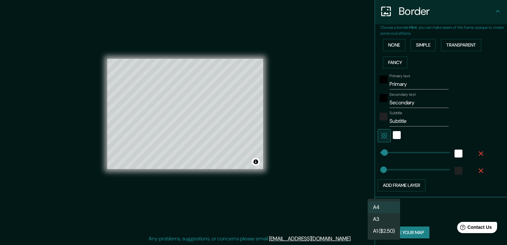
click at [384, 209] on body "Mappin Location Pins Style Layout Border Choose a border. Hint : you can make l…" at bounding box center [253, 115] width 507 height 245
click at [386, 218] on li "A3" at bounding box center [383, 219] width 32 height 12
type input "a4"
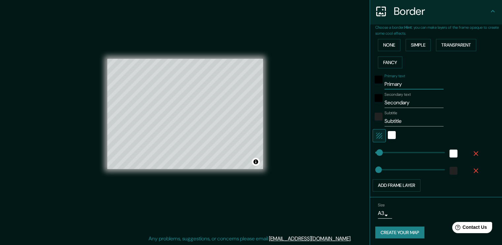
drag, startPoint x: 399, startPoint y: 83, endPoint x: 374, endPoint y: 83, distance: 25.1
click at [374, 83] on div "Primary text Primary" at bounding box center [426, 82] width 108 height 16
click at [418, 85] on input "19.08.2" at bounding box center [413, 84] width 59 height 11
type input "[DATE]"
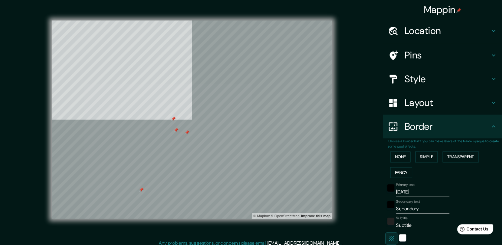
scroll to position [0, 0]
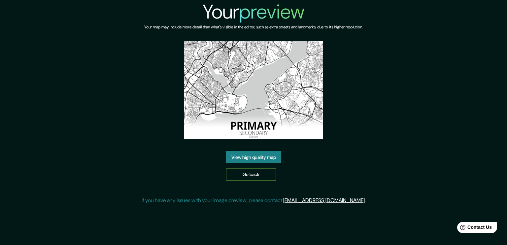
click at [252, 169] on link "Go back" at bounding box center [251, 174] width 50 height 12
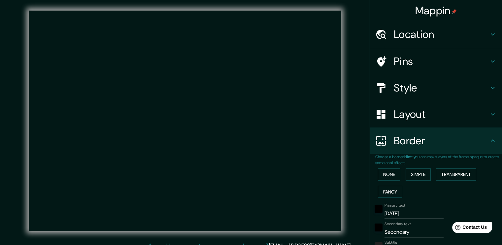
click at [354, 142] on div "Mappin Location Pins Style Layout Border Choose a border. Hint : you can make l…" at bounding box center [251, 126] width 502 height 252
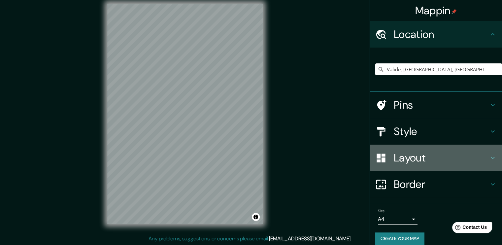
click at [417, 153] on h4 "Layout" at bounding box center [440, 157] width 95 height 13
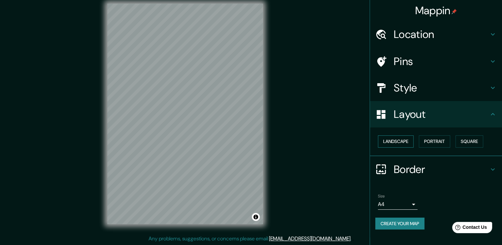
click at [402, 141] on button "Landscape" at bounding box center [396, 141] width 36 height 12
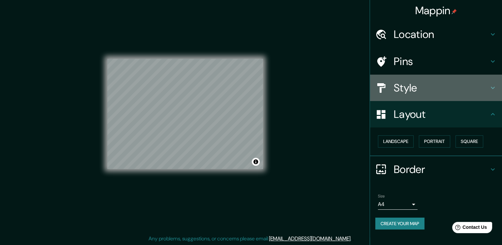
click at [434, 91] on h4 "Style" at bounding box center [440, 87] width 95 height 13
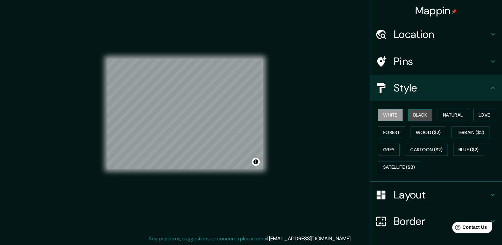
click at [413, 117] on button "Black" at bounding box center [420, 115] width 25 height 12
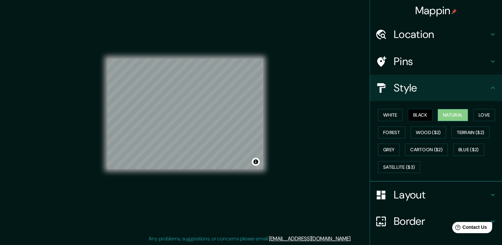
click at [450, 111] on button "Natural" at bounding box center [452, 115] width 30 height 12
click at [482, 108] on div "White Black Natural Love Forest Wood ($2) Terrain ($2) Grey Cartoon ($2) Blue (…" at bounding box center [438, 140] width 127 height 69
click at [480, 112] on button "Love" at bounding box center [484, 115] width 22 height 12
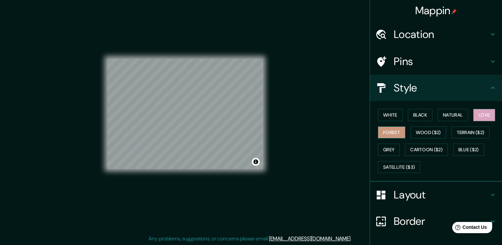
click at [378, 133] on button "Forest" at bounding box center [391, 132] width 27 height 12
